Goal: Transaction & Acquisition: Purchase product/service

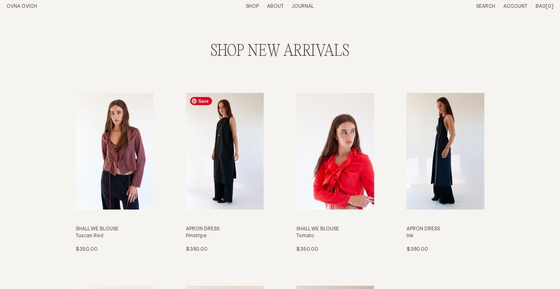
scroll to position [985, 0]
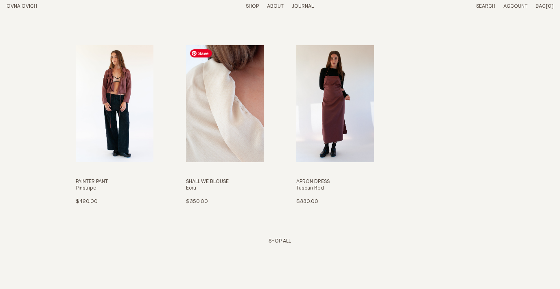
click at [215, 114] on img "Shall We Blouse" at bounding box center [225, 103] width 78 height 117
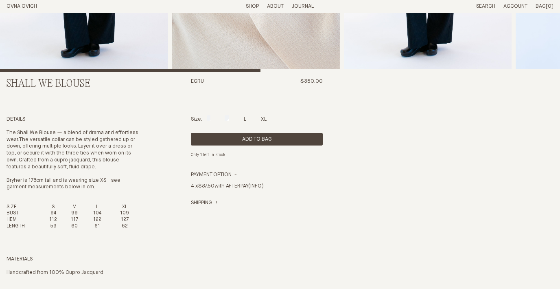
scroll to position [196, 0]
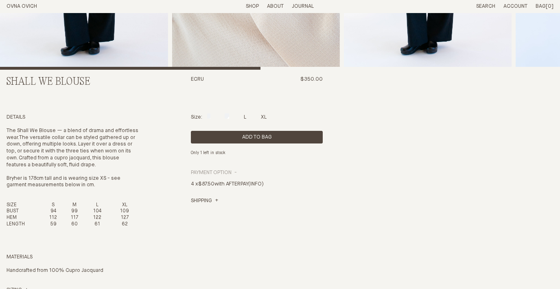
click at [237, 172] on h4 "Payment Option" at bounding box center [214, 172] width 46 height 7
click at [237, 171] on h4 "Payment Option" at bounding box center [214, 172] width 46 height 7
click at [237, 172] on h4 "Payment Option" at bounding box center [214, 172] width 46 height 7
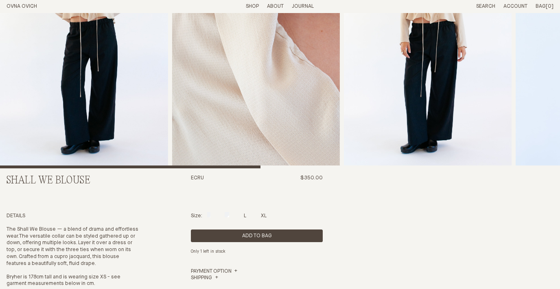
scroll to position [0, 0]
